Goal: Task Accomplishment & Management: Use online tool/utility

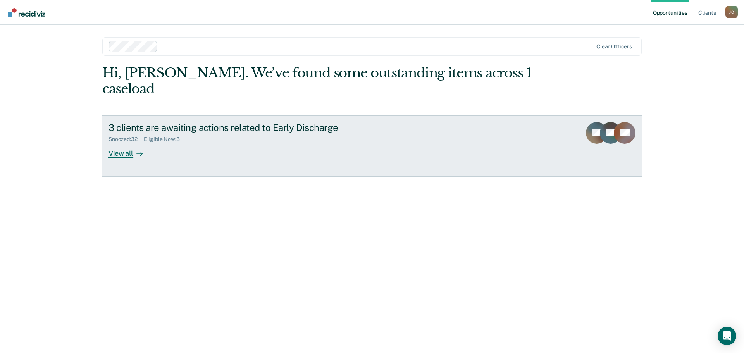
click at [123, 143] on div "View all" at bounding box center [129, 150] width 43 height 15
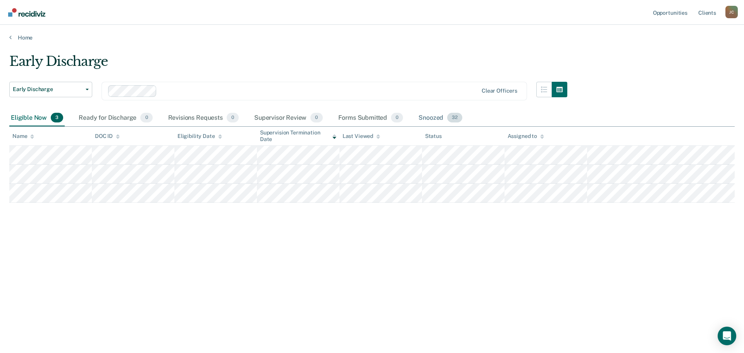
click at [448, 117] on span "32" at bounding box center [454, 118] width 15 height 10
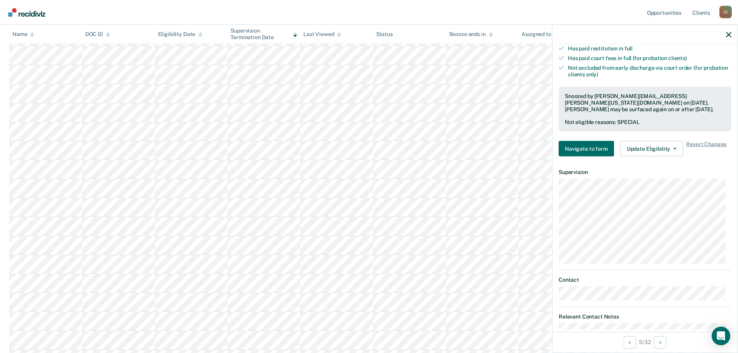
scroll to position [241, 0]
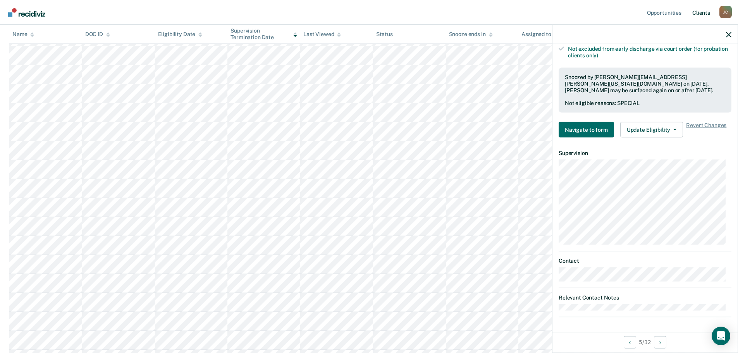
click at [702, 11] on link "Client s" at bounding box center [701, 12] width 21 height 25
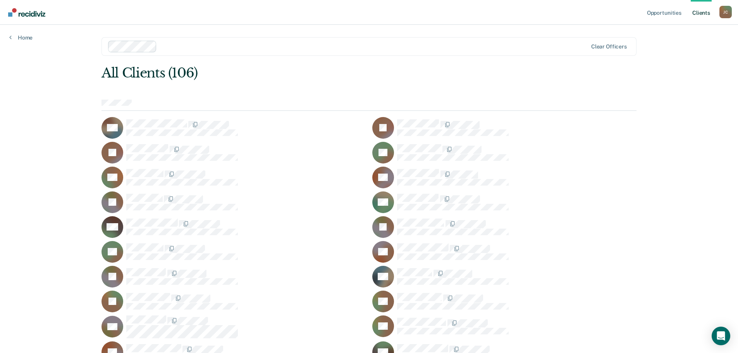
click at [702, 11] on link "Client s" at bounding box center [701, 12] width 21 height 25
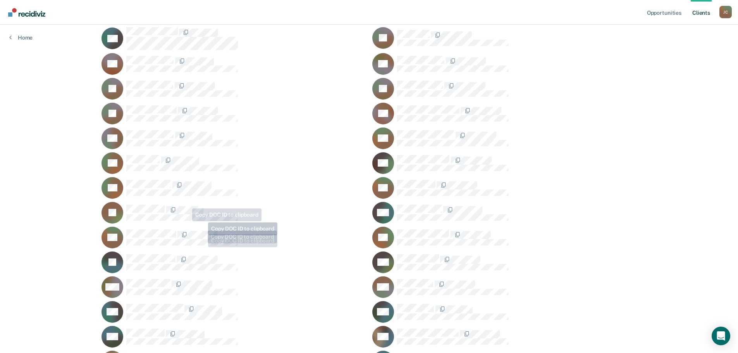
scroll to position [950, 0]
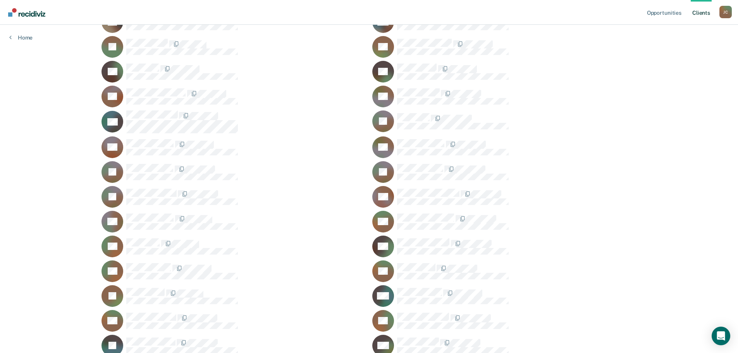
click at [27, 34] on div "Home" at bounding box center [21, 33] width 42 height 16
click at [26, 37] on link "Home" at bounding box center [20, 37] width 23 height 7
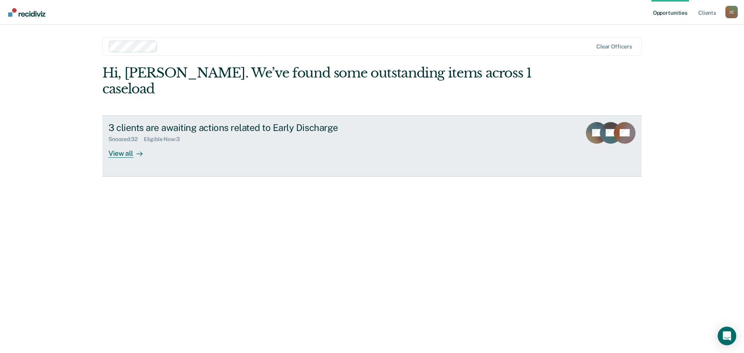
click at [120, 143] on div "View all" at bounding box center [129, 150] width 43 height 15
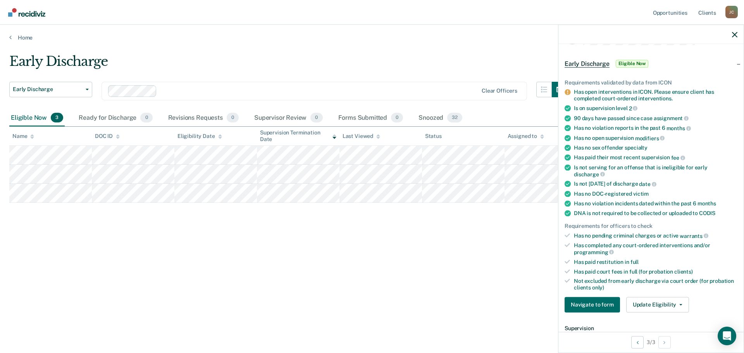
scroll to position [39, 0]
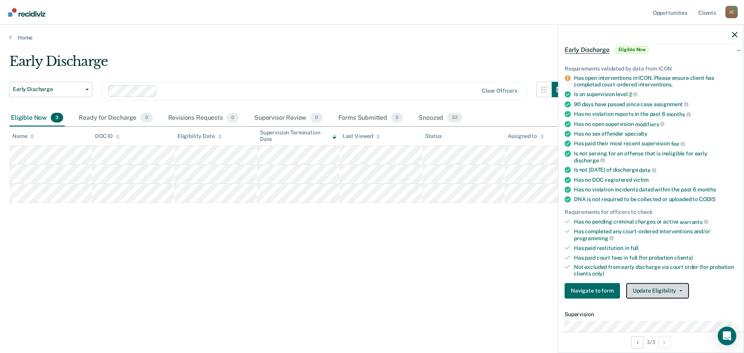
click at [660, 287] on button "Update Eligibility" at bounding box center [657, 290] width 63 height 15
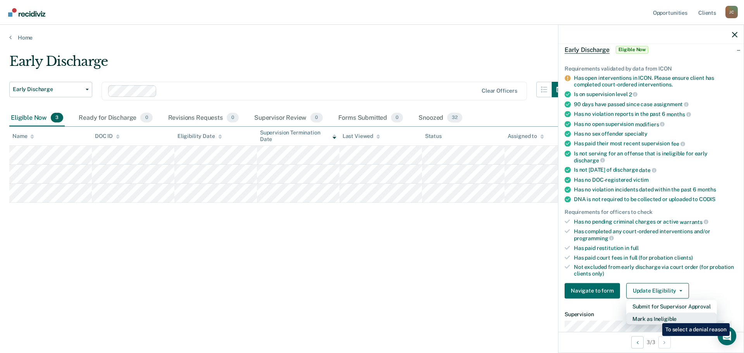
click at [656, 317] on button "Mark as Ineligible" at bounding box center [671, 318] width 91 height 12
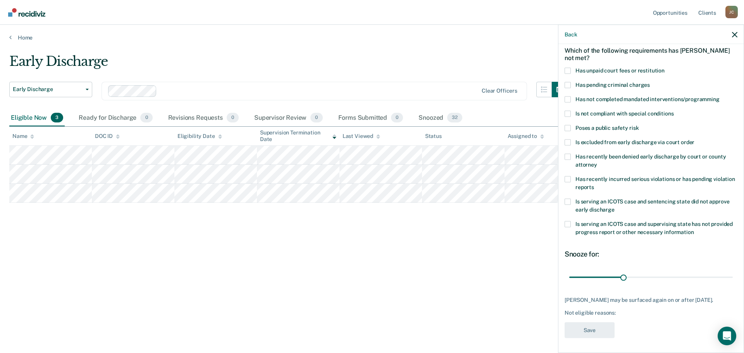
click at [568, 100] on span at bounding box center [568, 99] width 6 height 6
click at [720, 96] on input "Has not completed mandated interventions/programming" at bounding box center [720, 96] width 0 height 0
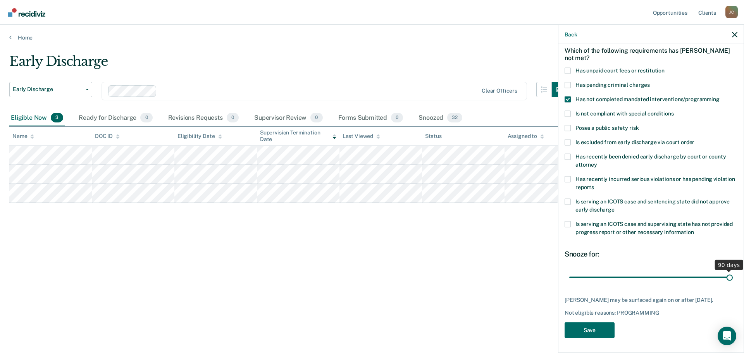
drag, startPoint x: 623, startPoint y: 276, endPoint x: 742, endPoint y: 275, distance: 119.0
type input "90"
click at [733, 275] on input "range" at bounding box center [651, 277] width 164 height 14
click at [594, 329] on button "Save" at bounding box center [590, 330] width 50 height 16
